Goal: Entertainment & Leisure: Browse casually

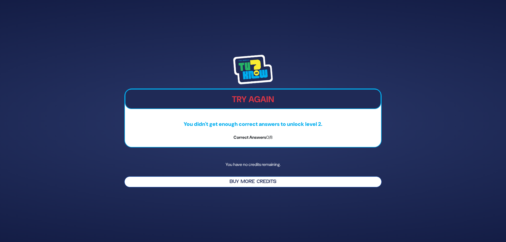
click at [253, 183] on button "Buy More Credits" at bounding box center [252, 182] width 257 height 11
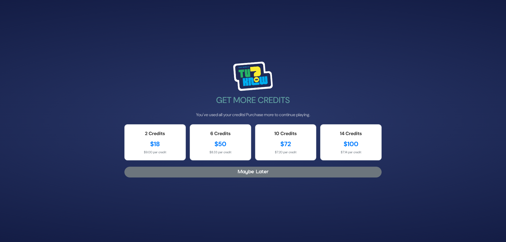
click at [232, 171] on button "Maybe Later" at bounding box center [252, 172] width 257 height 11
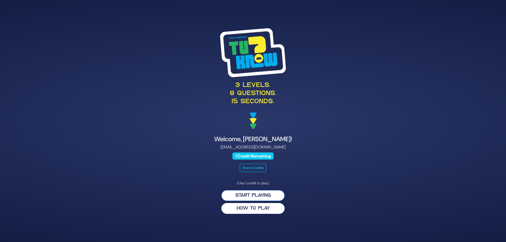
click at [263, 194] on button "Start Playing" at bounding box center [253, 195] width 63 height 11
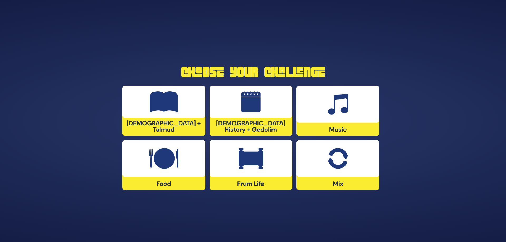
click at [243, 112] on img at bounding box center [251, 102] width 20 height 21
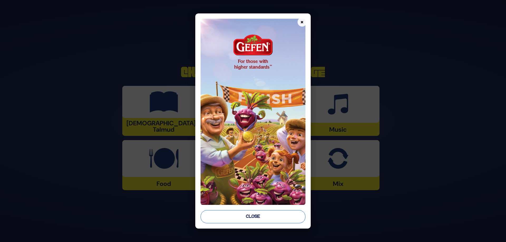
click at [278, 212] on button "Close" at bounding box center [253, 216] width 105 height 13
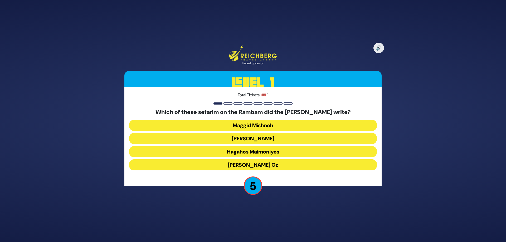
click at [264, 139] on button "Kesef Mishneh" at bounding box center [253, 138] width 248 height 11
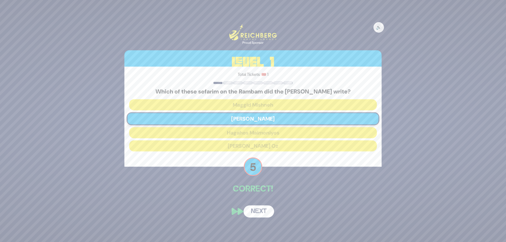
click at [256, 215] on button "Next" at bounding box center [259, 212] width 31 height 12
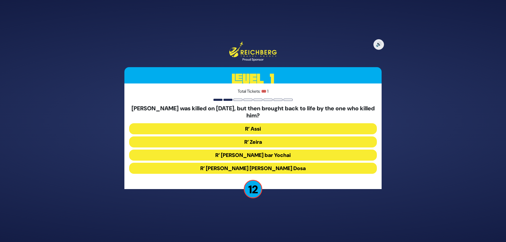
click at [258, 141] on button "R’ Zeira" at bounding box center [253, 142] width 248 height 11
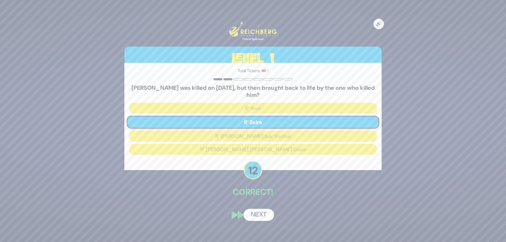
click at [253, 213] on button "Next" at bounding box center [259, 215] width 31 height 12
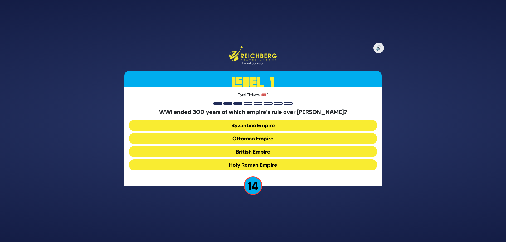
click at [266, 138] on button "Ottoman Empire" at bounding box center [253, 138] width 248 height 11
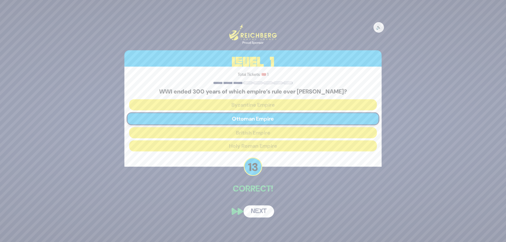
click at [261, 216] on button "Next" at bounding box center [259, 212] width 31 height 12
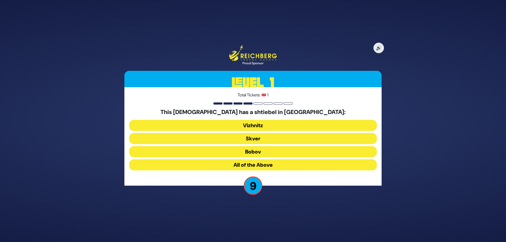
click at [255, 162] on button "All of the Above" at bounding box center [253, 165] width 248 height 11
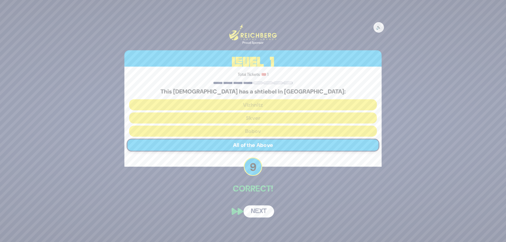
click at [260, 213] on button "Next" at bounding box center [259, 212] width 31 height 12
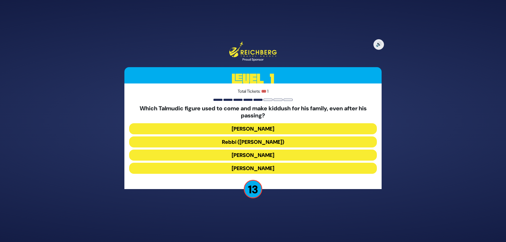
click at [250, 142] on button "Rebbi (Rabbi Yehuda HaNasi)" at bounding box center [253, 142] width 248 height 11
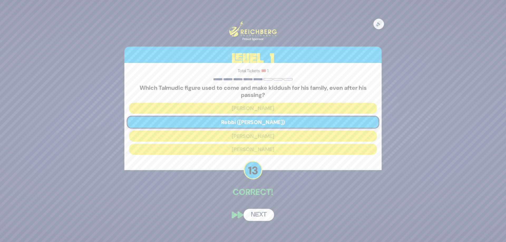
click at [267, 212] on button "Next" at bounding box center [259, 215] width 31 height 12
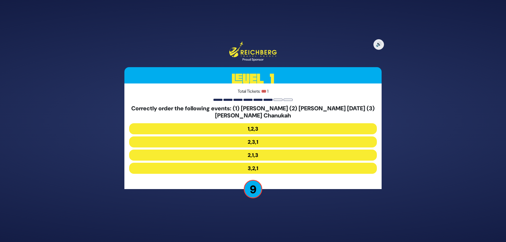
click at [260, 155] on button "2,1,3" at bounding box center [253, 155] width 248 height 11
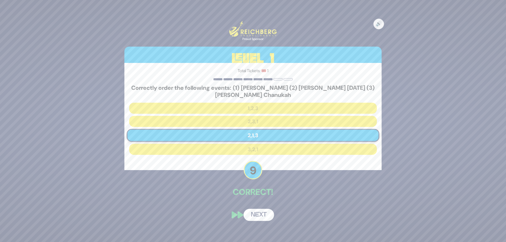
click at [255, 219] on button "Next" at bounding box center [259, 215] width 31 height 12
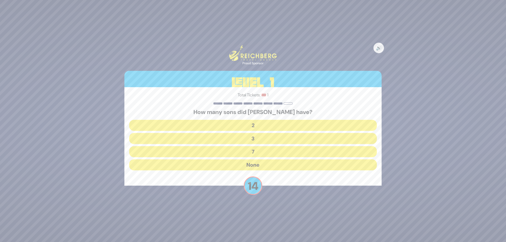
click at [252, 165] on button "None" at bounding box center [253, 165] width 248 height 11
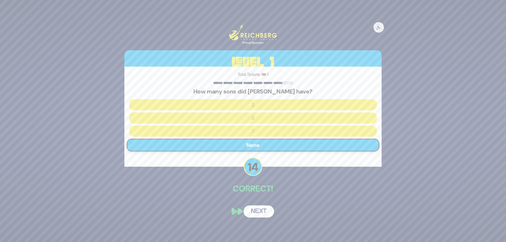
click at [256, 212] on button "Next" at bounding box center [259, 212] width 31 height 12
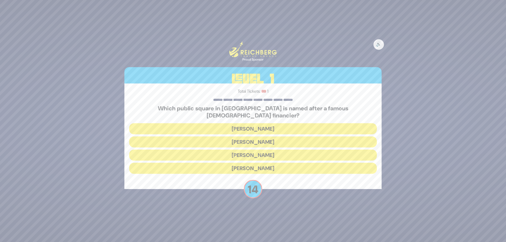
click at [258, 165] on button "Kikar Safra" at bounding box center [253, 168] width 248 height 11
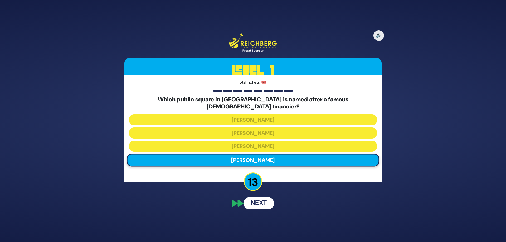
click at [252, 201] on div "🔊 Proud Sponsor Level 1 Total Tickets: 🎟️ 1 Which public square in Yerushlayim …" at bounding box center [253, 121] width 270 height 190
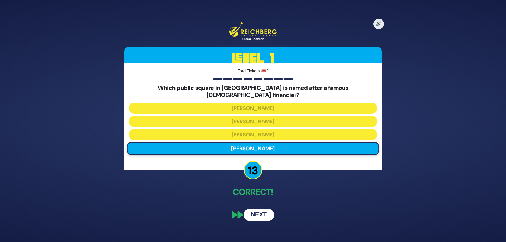
click at [267, 212] on button "Next" at bounding box center [259, 215] width 31 height 12
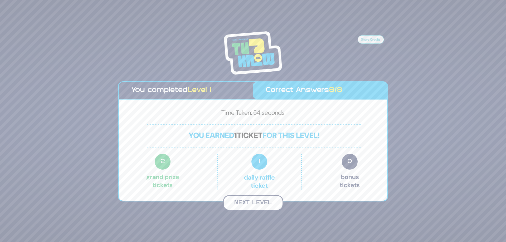
click at [258, 202] on button "Next Level" at bounding box center [253, 203] width 60 height 16
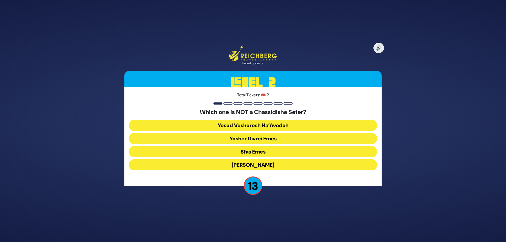
click at [270, 127] on button "Yesod Veshoresh Ha’Avodah" at bounding box center [253, 125] width 248 height 11
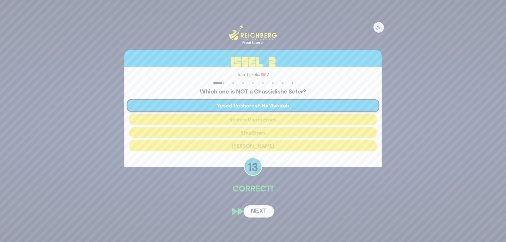
click at [256, 209] on button "Next" at bounding box center [259, 212] width 31 height 12
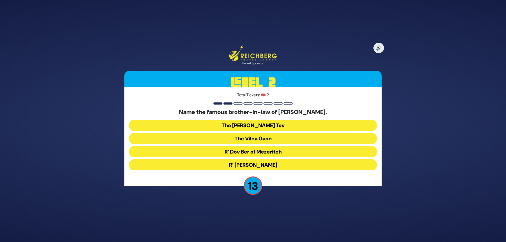
click at [257, 124] on button "The Baal Shem Tov" at bounding box center [253, 125] width 248 height 11
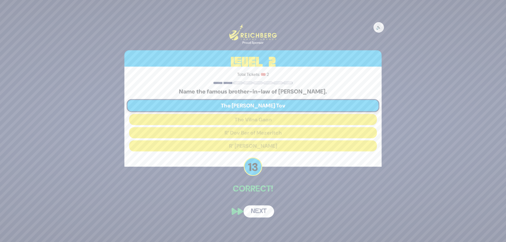
click at [253, 210] on button "Next" at bounding box center [259, 212] width 31 height 12
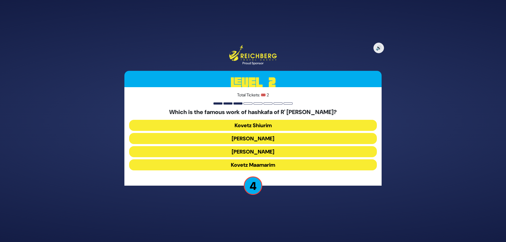
click at [239, 152] on button "Ikvisa DeMeshicha" at bounding box center [253, 151] width 248 height 11
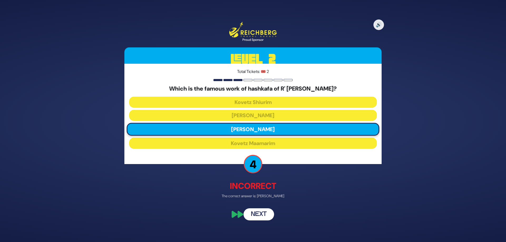
click at [261, 211] on button "Next" at bounding box center [259, 214] width 31 height 12
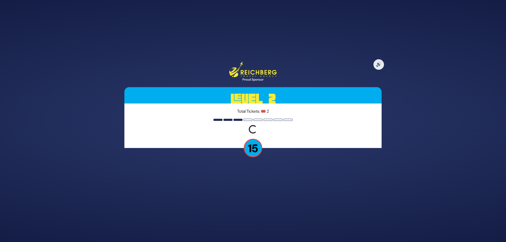
click at [253, 148] on p "15" at bounding box center [253, 148] width 18 height 18
click at [256, 131] on div "Loading question..." at bounding box center [253, 129] width 12 height 12
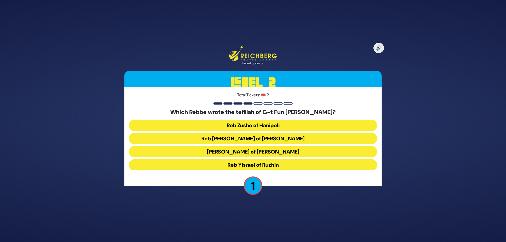
click at [268, 152] on button "Reb Shlomo of Karlin" at bounding box center [253, 151] width 248 height 11
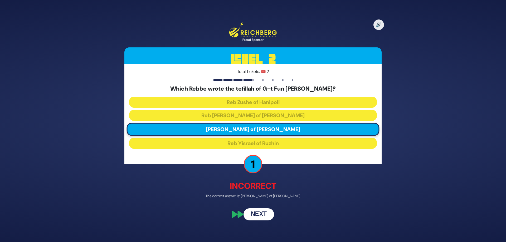
click at [259, 212] on button "Next" at bounding box center [259, 214] width 31 height 12
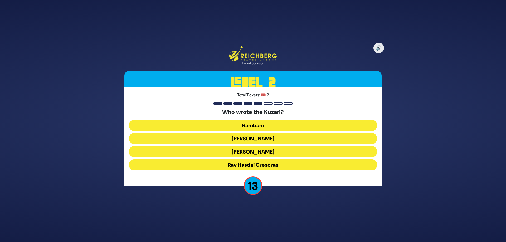
click at [271, 151] on button "Rav Yehudah HaLevi" at bounding box center [253, 151] width 248 height 11
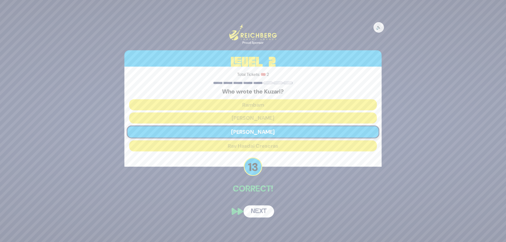
click at [262, 215] on button "Next" at bounding box center [259, 212] width 31 height 12
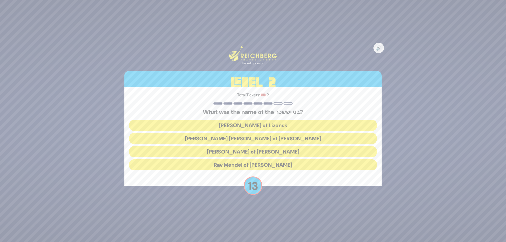
click at [266, 151] on button "Rav Tzvi Elimelech of Dynov" at bounding box center [253, 151] width 248 height 11
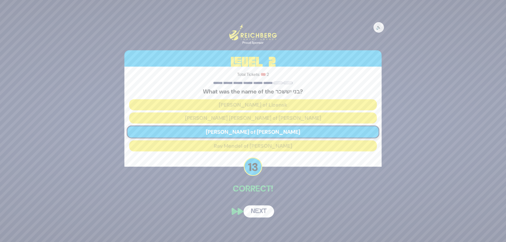
click at [253, 211] on button "Next" at bounding box center [259, 212] width 31 height 12
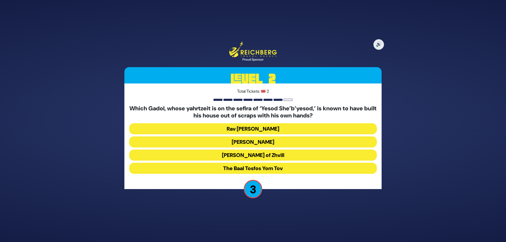
click at [251, 157] on button "[PERSON_NAME] of Zhvill" at bounding box center [253, 155] width 248 height 11
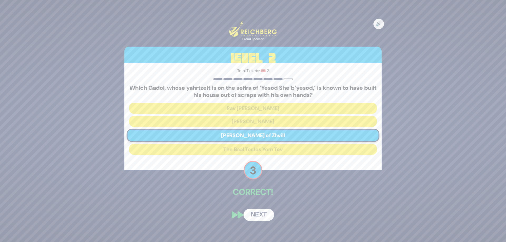
click at [257, 211] on button "Next" at bounding box center [259, 215] width 31 height 12
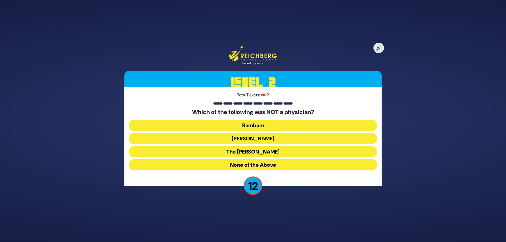
click at [251, 163] on button "None of the Above" at bounding box center [253, 165] width 248 height 11
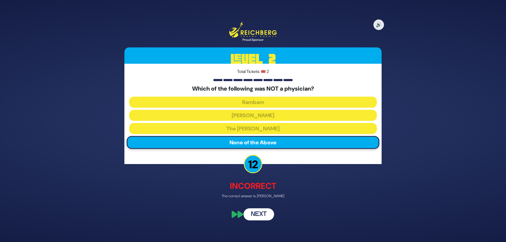
click at [256, 213] on button "Next" at bounding box center [259, 214] width 31 height 12
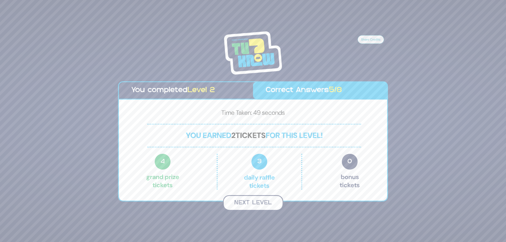
click at [257, 202] on button "Next Level" at bounding box center [253, 203] width 60 height 16
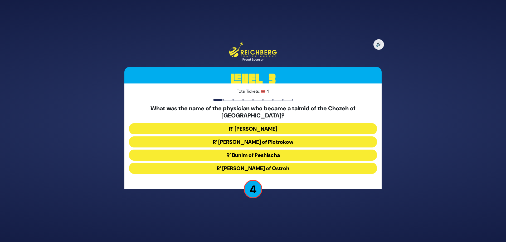
click at [285, 138] on button "R’ Chaim David Bernhard of Piotrokow" at bounding box center [253, 142] width 248 height 11
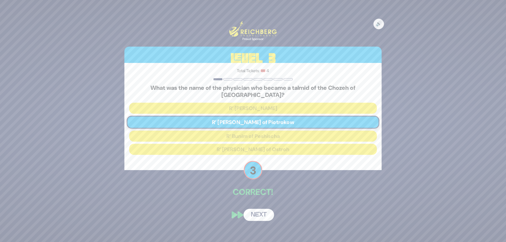
click at [255, 209] on button "Next" at bounding box center [259, 215] width 31 height 12
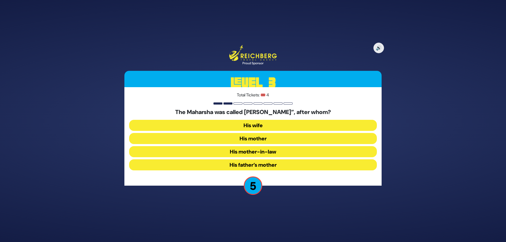
click at [279, 139] on button "His mother" at bounding box center [253, 138] width 248 height 11
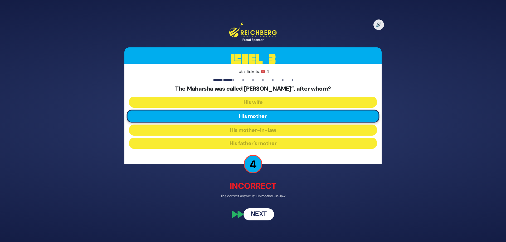
click at [262, 212] on button "Next" at bounding box center [259, 214] width 31 height 12
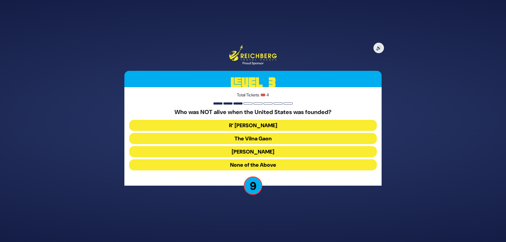
click at [261, 150] on button "R’ Yaakov Emden" at bounding box center [253, 151] width 248 height 11
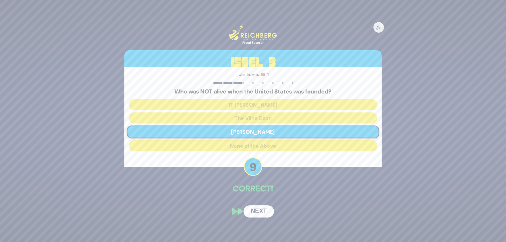
click at [253, 213] on button "Next" at bounding box center [259, 212] width 31 height 12
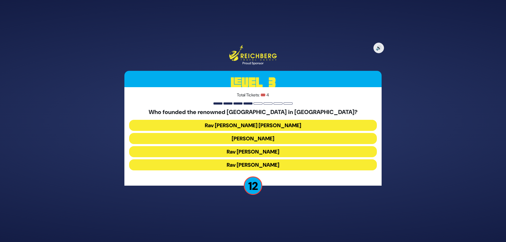
click at [263, 163] on button "Rav Ezriel Hildesheimer" at bounding box center [253, 165] width 248 height 11
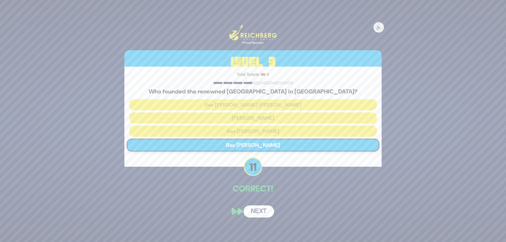
click at [254, 210] on button "Next" at bounding box center [259, 212] width 31 height 12
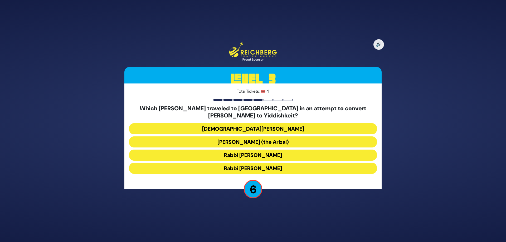
click at [286, 169] on button "Rabbi Shlomo Molcho" at bounding box center [253, 168] width 248 height 11
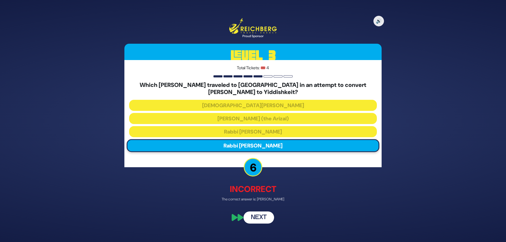
click at [265, 217] on button "Next" at bounding box center [259, 218] width 31 height 12
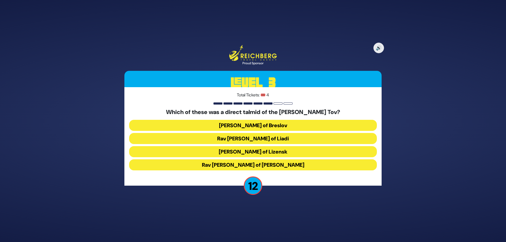
click at [282, 165] on button "Rav Pinchos of Koritz" at bounding box center [253, 165] width 248 height 11
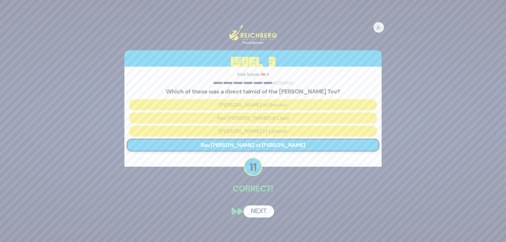
click at [262, 209] on button "Next" at bounding box center [259, 212] width 31 height 12
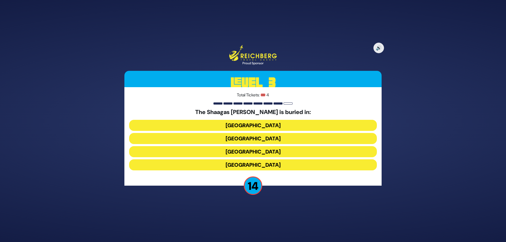
click at [264, 151] on button "France" at bounding box center [253, 151] width 248 height 11
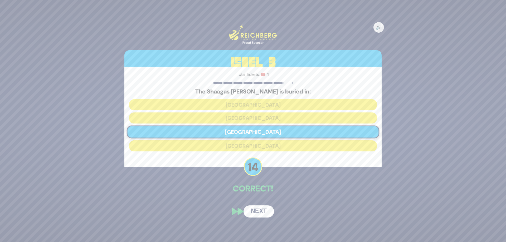
click at [257, 214] on button "Next" at bounding box center [259, 212] width 31 height 12
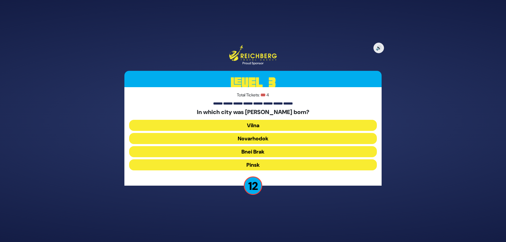
click at [284, 163] on button "Pinsk" at bounding box center [253, 165] width 248 height 11
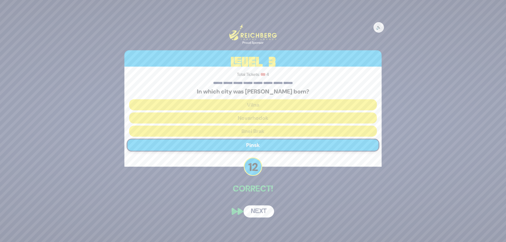
click at [261, 210] on button "Next" at bounding box center [259, 212] width 31 height 12
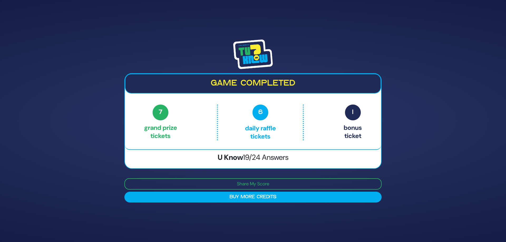
click at [259, 60] on img at bounding box center [253, 55] width 40 height 30
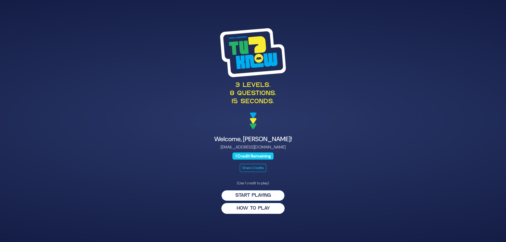
click at [265, 193] on button "Start Playing" at bounding box center [253, 195] width 63 height 11
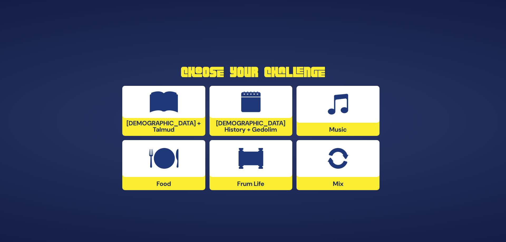
click at [319, 164] on div at bounding box center [338, 158] width 83 height 37
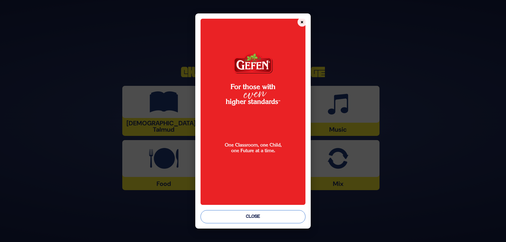
click at [252, 213] on button "Close" at bounding box center [253, 216] width 105 height 13
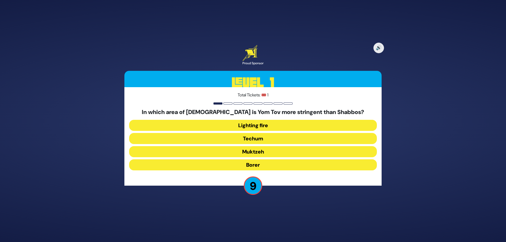
click at [271, 138] on button "Techum" at bounding box center [253, 138] width 248 height 11
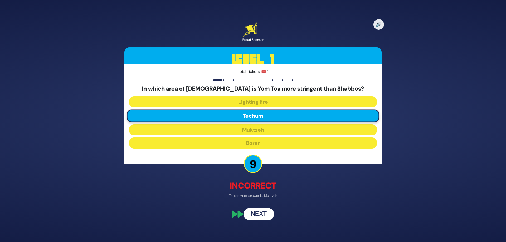
click at [259, 214] on button "Next" at bounding box center [259, 215] width 31 height 12
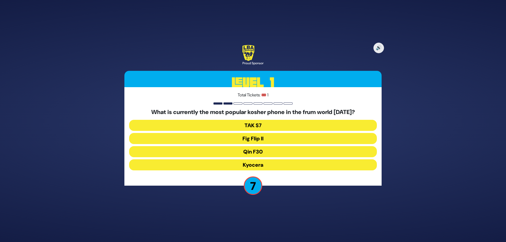
click at [269, 139] on button "Fig Flip II" at bounding box center [253, 138] width 248 height 11
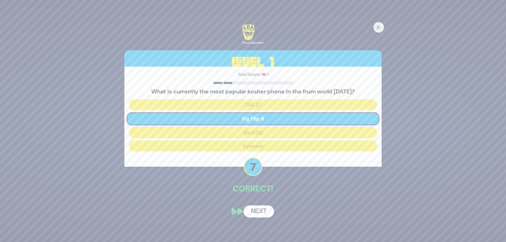
click at [261, 212] on button "Next" at bounding box center [259, 212] width 31 height 12
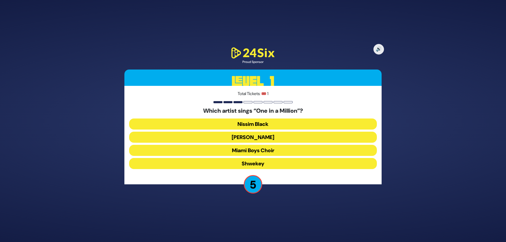
click at [258, 136] on button "[PERSON_NAME]" at bounding box center [253, 137] width 248 height 11
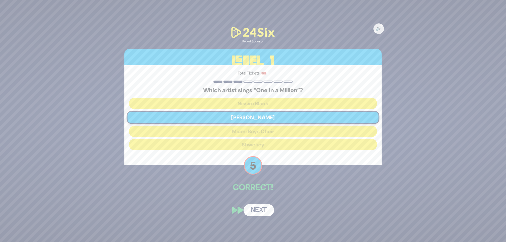
click at [259, 210] on button "Next" at bounding box center [259, 210] width 31 height 12
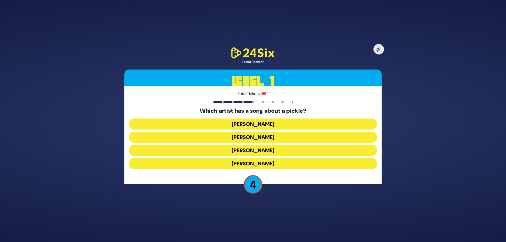
click at [268, 124] on button "[PERSON_NAME]" at bounding box center [253, 124] width 248 height 11
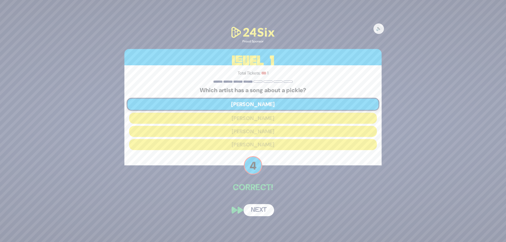
click at [254, 212] on button "Next" at bounding box center [259, 210] width 31 height 12
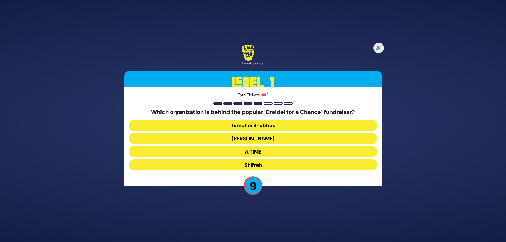
click at [262, 138] on button "[PERSON_NAME]" at bounding box center [253, 138] width 248 height 11
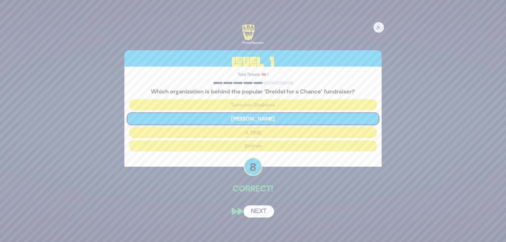
click at [263, 213] on button "Next" at bounding box center [259, 212] width 31 height 12
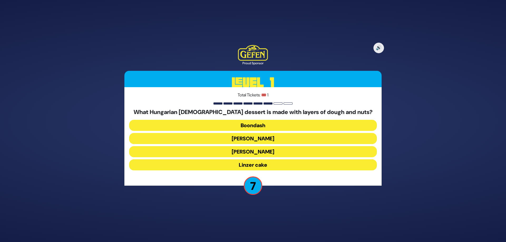
click at [262, 151] on button "[PERSON_NAME]" at bounding box center [253, 151] width 248 height 11
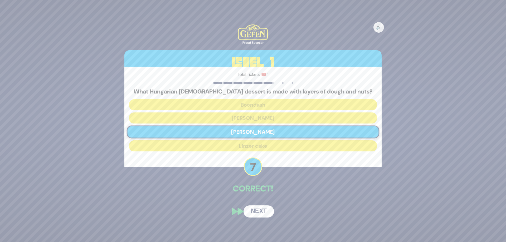
click at [264, 212] on button "Next" at bounding box center [259, 212] width 31 height 12
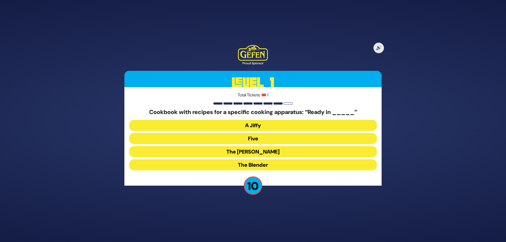
click at [268, 152] on button "The [PERSON_NAME]" at bounding box center [253, 151] width 248 height 11
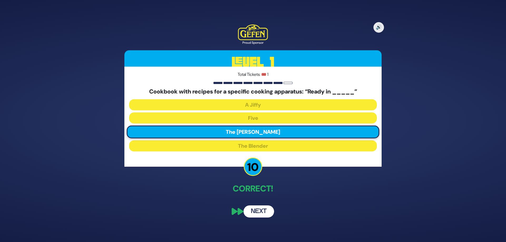
click at [257, 209] on button "Next" at bounding box center [259, 212] width 31 height 12
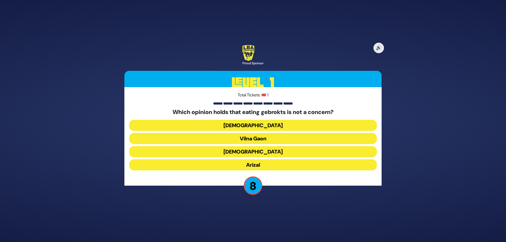
click at [261, 152] on button "[DEMOGRAPHIC_DATA]" at bounding box center [253, 151] width 248 height 11
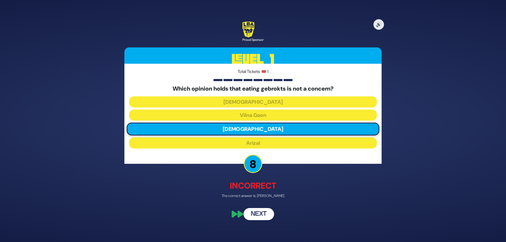
click at [262, 213] on button "Next" at bounding box center [259, 215] width 31 height 12
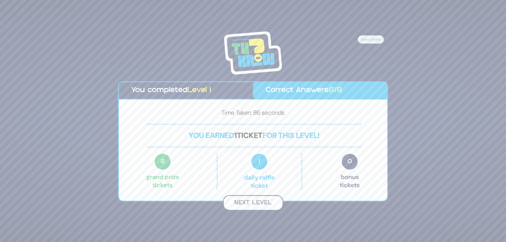
click at [258, 203] on button "Next Level" at bounding box center [253, 203] width 60 height 16
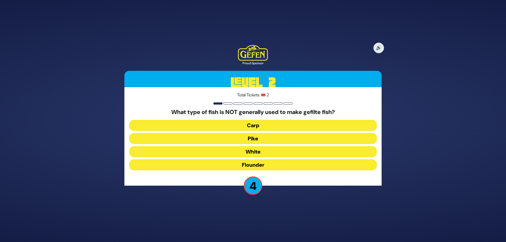
click at [272, 151] on button "White" at bounding box center [253, 151] width 248 height 11
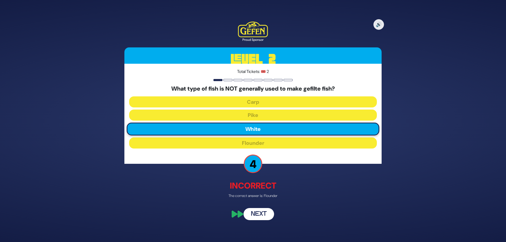
click at [255, 221] on div "🔊 Proud Sponsor Level 2 Total Tickets: 🎟️ 2 What type of fish is NOT generally …" at bounding box center [253, 121] width 270 height 212
click at [259, 209] on button "Next" at bounding box center [259, 215] width 31 height 12
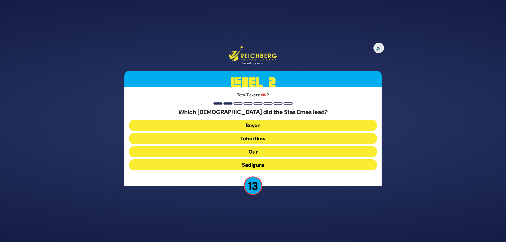
click at [257, 151] on button "Gur" at bounding box center [253, 151] width 248 height 11
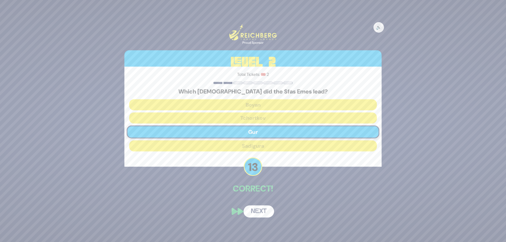
click at [260, 212] on button "Next" at bounding box center [259, 212] width 31 height 12
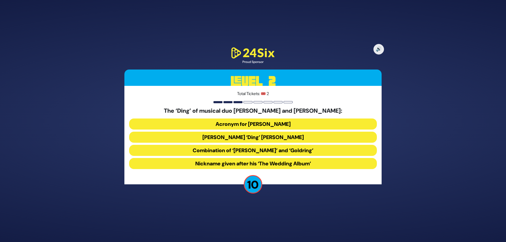
click at [264, 125] on button "Acronym for [PERSON_NAME]" at bounding box center [253, 124] width 248 height 11
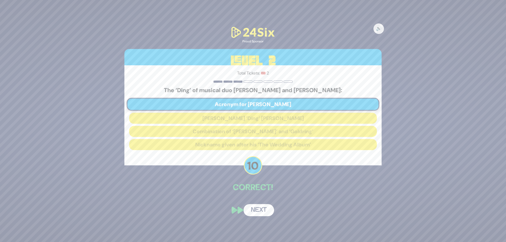
click at [260, 210] on button "Next" at bounding box center [259, 210] width 31 height 12
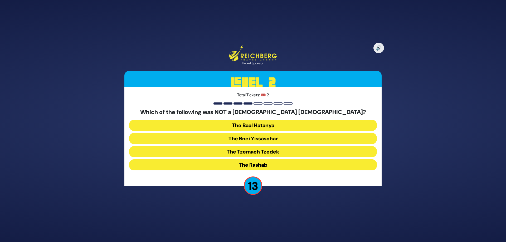
click at [264, 139] on button "The Bnei Yissaschar" at bounding box center [253, 138] width 248 height 11
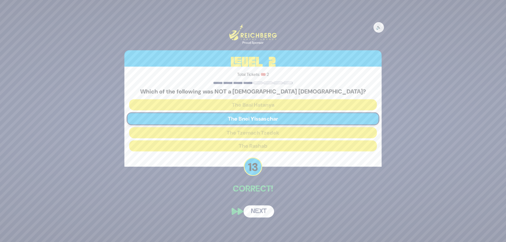
click at [262, 217] on button "Next" at bounding box center [259, 212] width 31 height 12
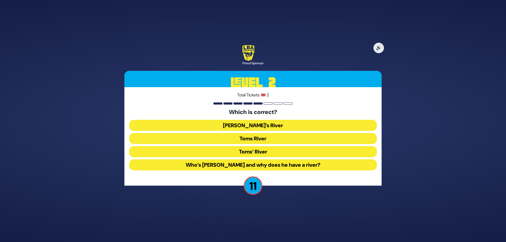
click at [262, 137] on button "Toms River" at bounding box center [253, 138] width 248 height 11
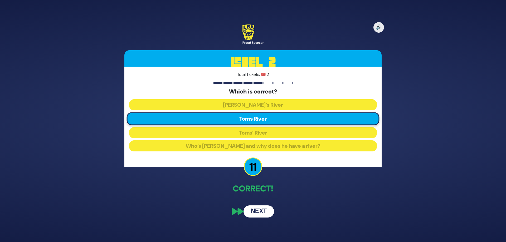
click at [262, 212] on button "Next" at bounding box center [259, 212] width 31 height 12
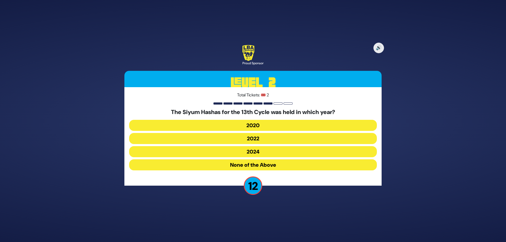
click at [261, 127] on button "2020" at bounding box center [253, 125] width 248 height 11
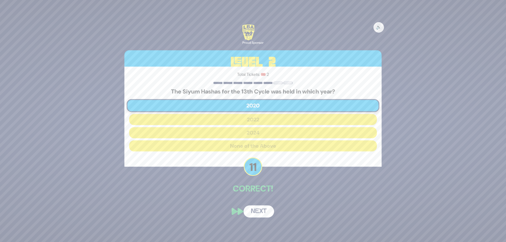
click at [256, 211] on button "Next" at bounding box center [259, 212] width 31 height 12
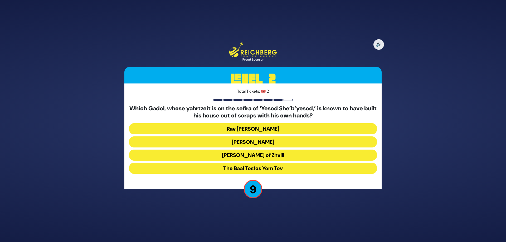
click at [267, 155] on button "[PERSON_NAME] of Zhvill" at bounding box center [253, 155] width 248 height 11
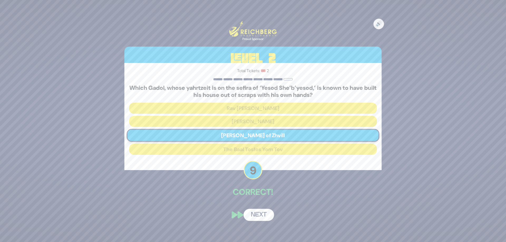
click at [253, 216] on button "Next" at bounding box center [259, 215] width 31 height 12
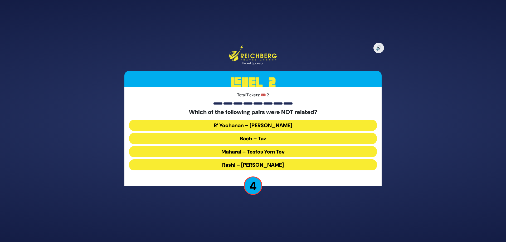
click at [256, 140] on button "Bach – Taz" at bounding box center [253, 138] width 248 height 11
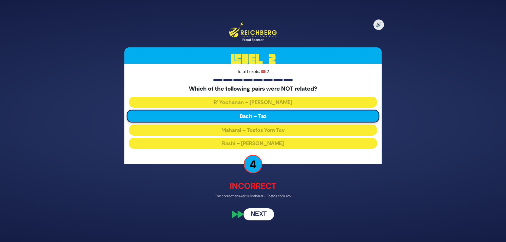
click at [257, 215] on button "Next" at bounding box center [259, 214] width 31 height 12
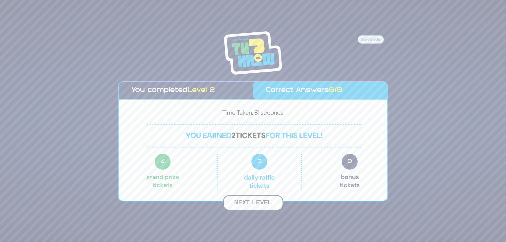
click at [253, 203] on button "Next Level" at bounding box center [253, 203] width 60 height 16
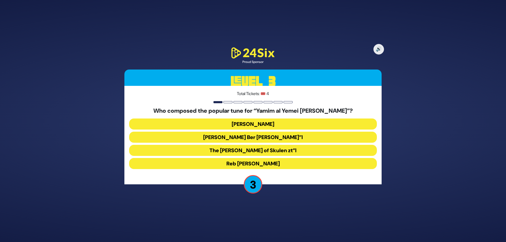
click at [268, 149] on button "The [PERSON_NAME] of Skulen zt”l" at bounding box center [253, 150] width 248 height 11
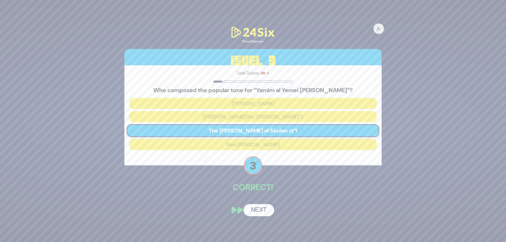
click at [261, 211] on button "Next" at bounding box center [259, 210] width 31 height 12
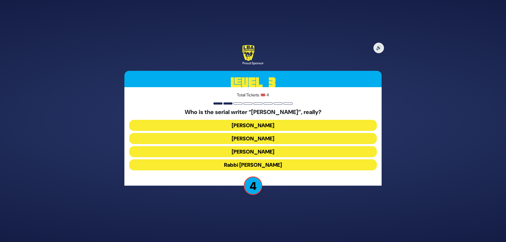
click at [271, 126] on button "[PERSON_NAME]" at bounding box center [253, 125] width 248 height 11
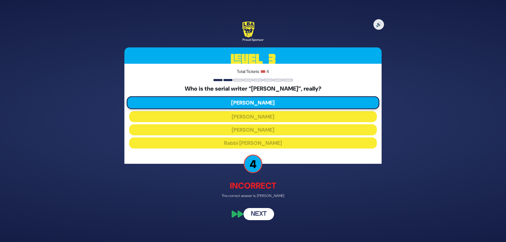
click at [265, 216] on button "Next" at bounding box center [259, 215] width 31 height 12
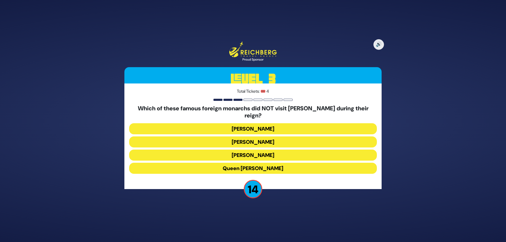
click at [254, 163] on button "Queen [PERSON_NAME]" at bounding box center [253, 168] width 248 height 11
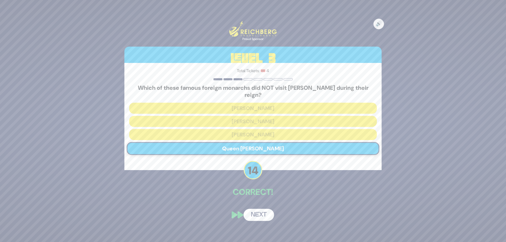
click at [262, 210] on button "Next" at bounding box center [259, 215] width 31 height 12
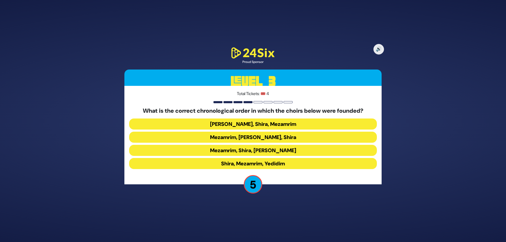
click at [266, 150] on button "Mezamrim, Shira, [PERSON_NAME]" at bounding box center [253, 150] width 248 height 11
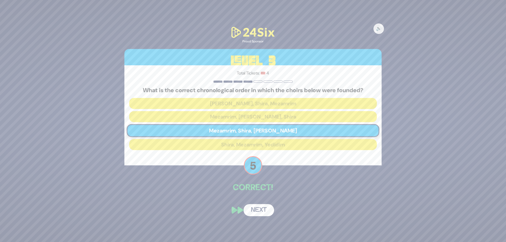
click at [258, 208] on button "Next" at bounding box center [259, 210] width 31 height 12
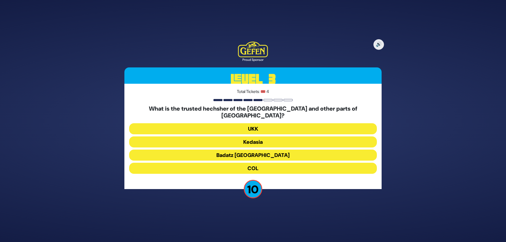
click at [266, 137] on button "Kedasia" at bounding box center [253, 142] width 248 height 11
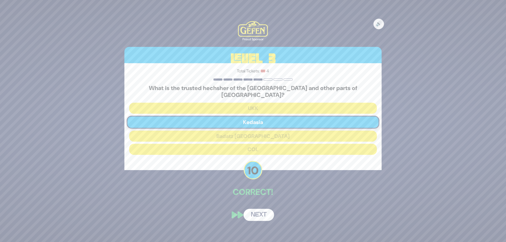
click at [264, 211] on button "Next" at bounding box center [259, 215] width 31 height 12
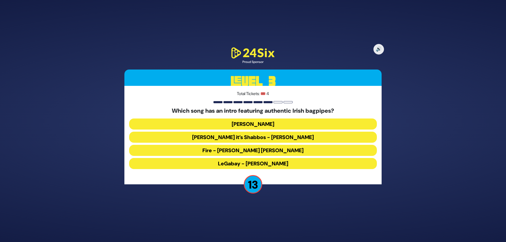
click at [270, 164] on button "LeGabay - [PERSON_NAME]" at bounding box center [253, 163] width 248 height 11
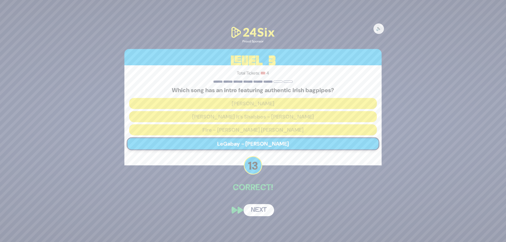
click at [260, 207] on button "Next" at bounding box center [259, 210] width 31 height 12
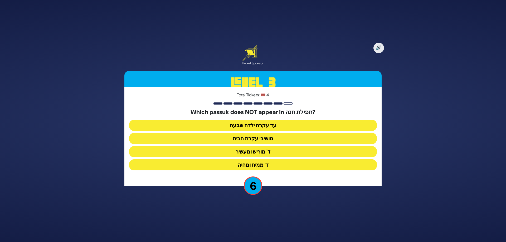
click at [269, 153] on button "ד' מוריש ומעשיר" at bounding box center [253, 151] width 248 height 11
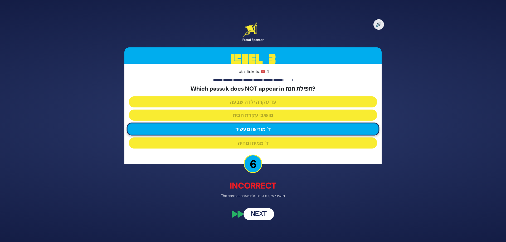
click at [261, 215] on button "Next" at bounding box center [259, 215] width 31 height 12
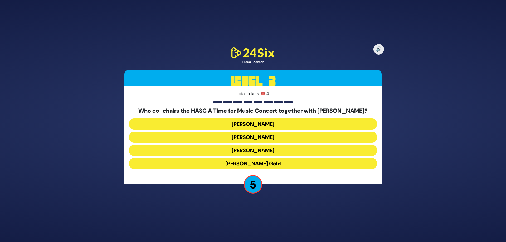
click at [274, 124] on button "[PERSON_NAME]" at bounding box center [253, 124] width 248 height 11
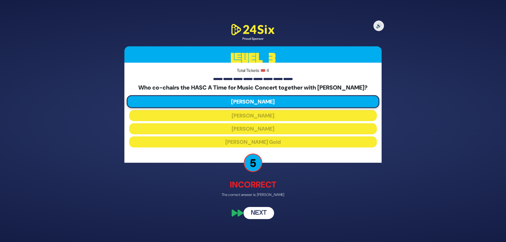
click at [257, 214] on button "Next" at bounding box center [259, 213] width 31 height 12
